Goal: Task Accomplishment & Management: Use online tool/utility

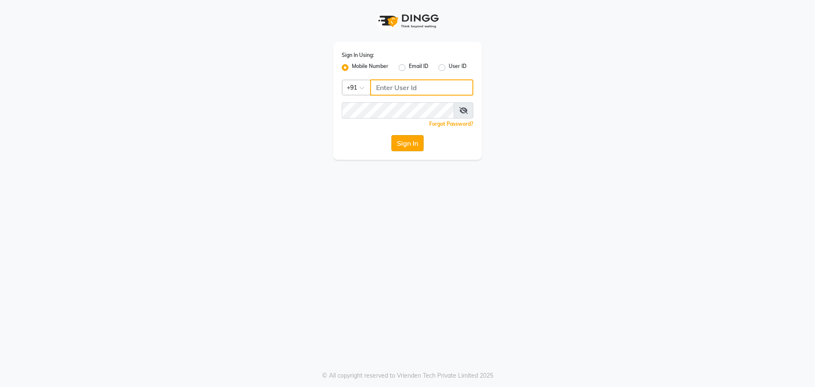
type input "7058190208"
click at [408, 141] on button "Sign In" at bounding box center [407, 143] width 32 height 16
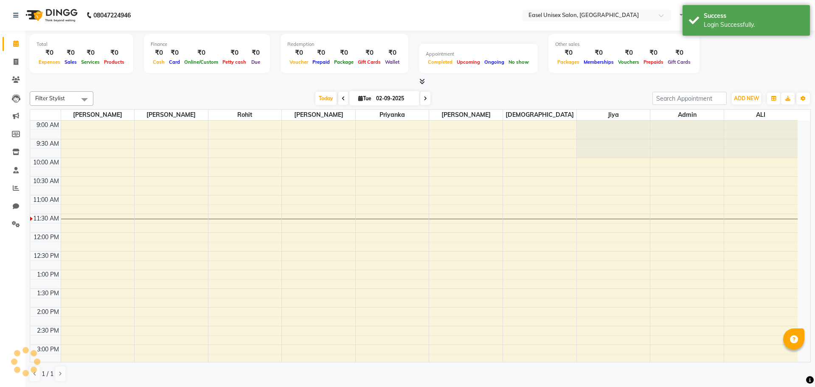
select select "en"
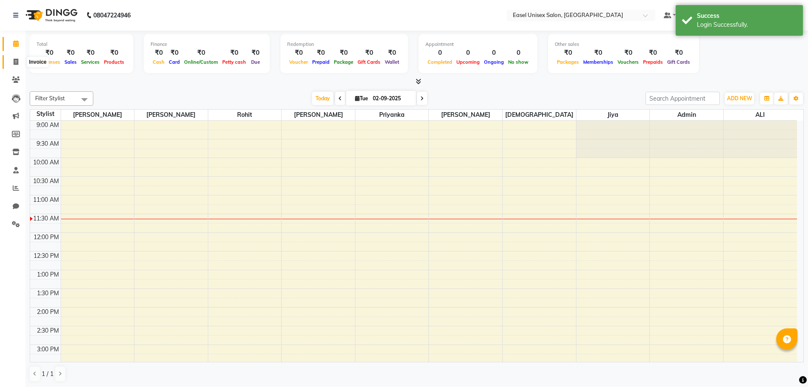
click at [17, 61] on icon at bounding box center [16, 62] width 5 height 6
select select "service"
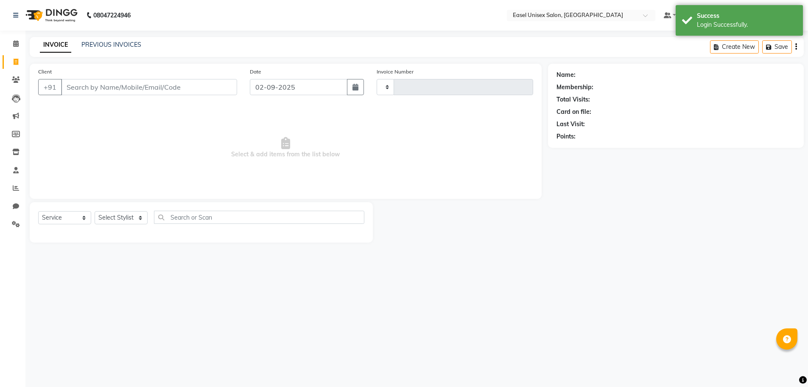
type input "1531"
select select "8639"
